Goal: Transaction & Acquisition: Purchase product/service

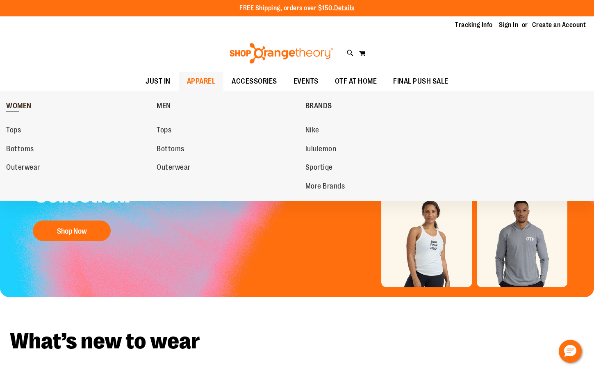
click at [14, 106] on span "WOMEN" at bounding box center [18, 107] width 25 height 10
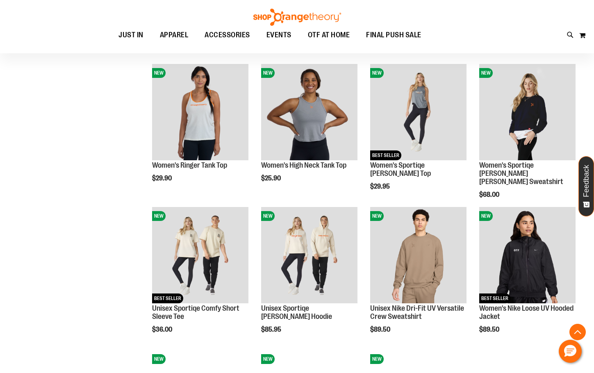
scroll to position [574, 0]
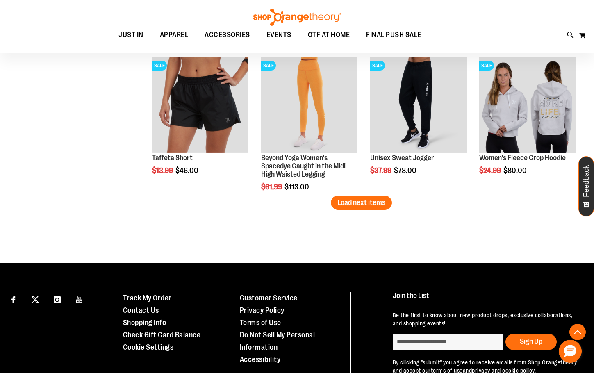
scroll to position [1271, 0]
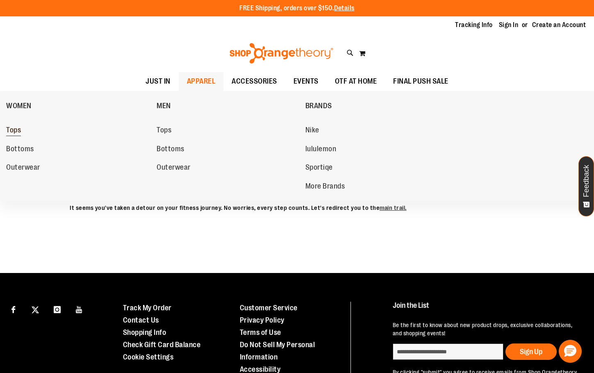
click at [17, 129] on span "Tops" at bounding box center [13, 131] width 15 height 10
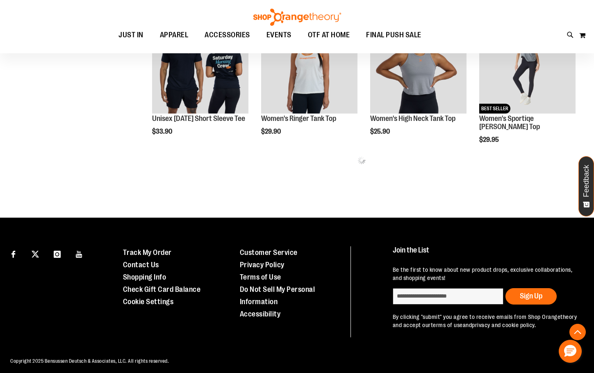
scroll to position [451, 0]
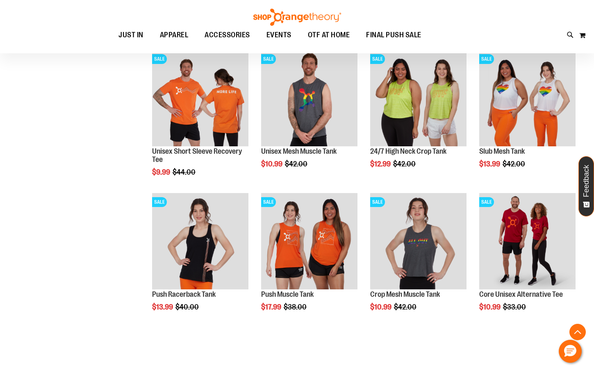
scroll to position [1148, 0]
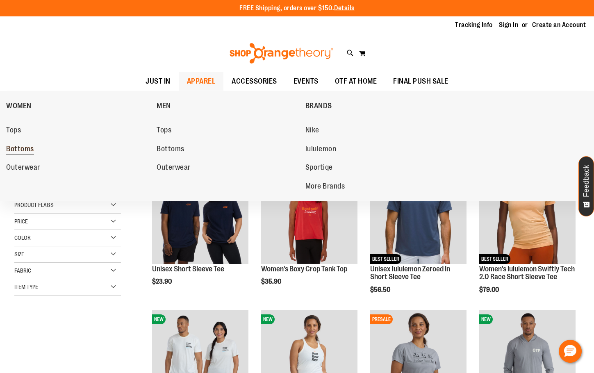
click at [14, 150] on span "Bottoms" at bounding box center [20, 150] width 28 height 10
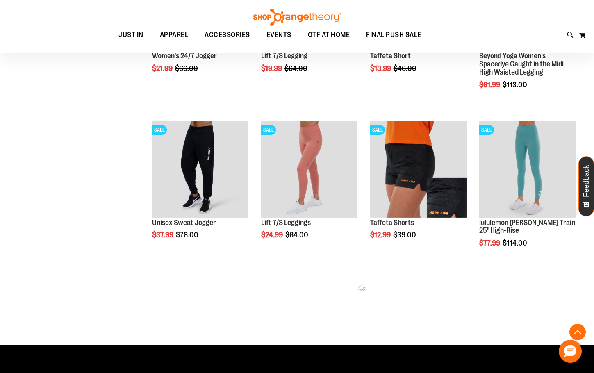
scroll to position [492, 0]
